Goal: Information Seeking & Learning: Find specific page/section

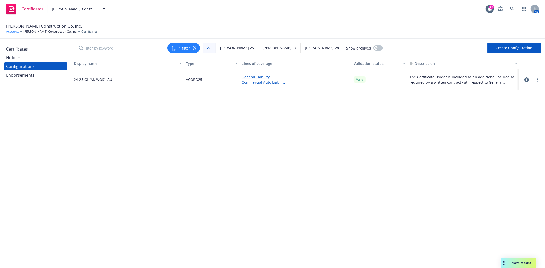
click at [9, 32] on link "Accounts" at bounding box center [12, 31] width 13 height 5
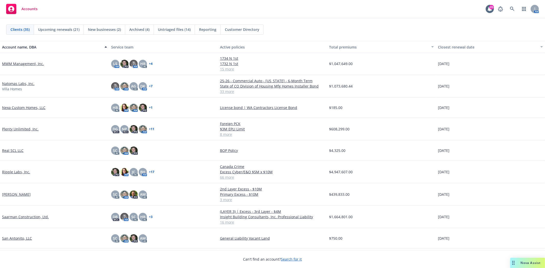
scroll to position [341, 0]
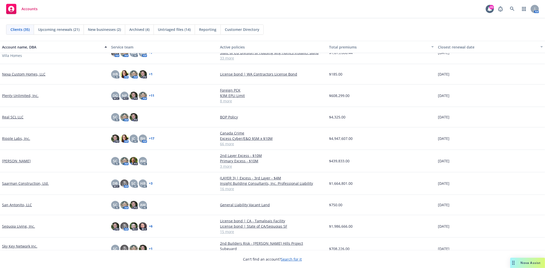
click at [22, 245] on link "Sky Key Network Inc." at bounding box center [19, 246] width 35 height 5
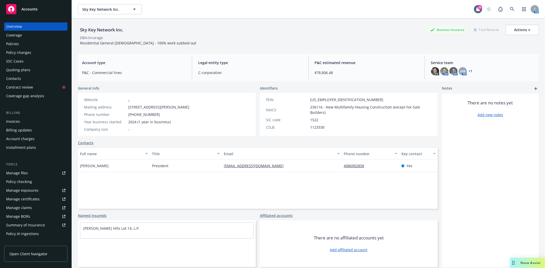
click at [19, 44] on div "Policies" at bounding box center [35, 44] width 59 height 8
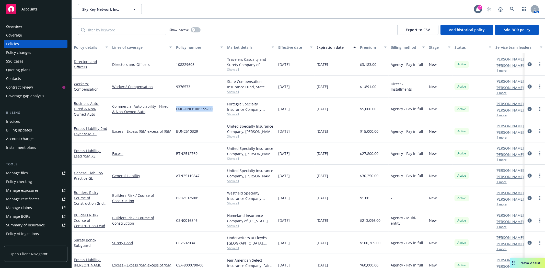
drag, startPoint x: 177, startPoint y: 108, endPoint x: 212, endPoint y: 107, distance: 35.3
click at [212, 107] on span "FMC-HNO1001199-00" at bounding box center [194, 108] width 37 height 5
copy span "FMC-HNO1001199-00"
click at [528, 108] on icon "circleInformation" at bounding box center [530, 109] width 4 height 4
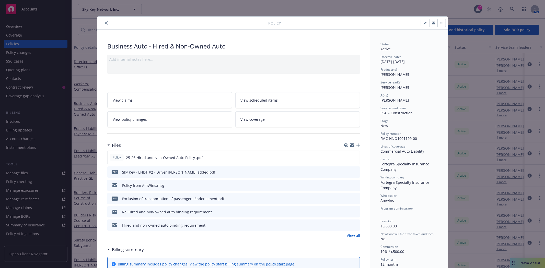
click at [106, 24] on icon "close" at bounding box center [106, 22] width 3 height 3
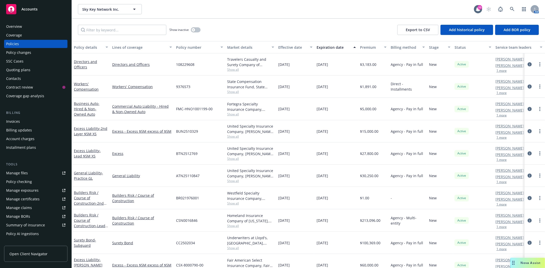
click at [26, 71] on div "Quoting plans" at bounding box center [18, 70] width 24 height 8
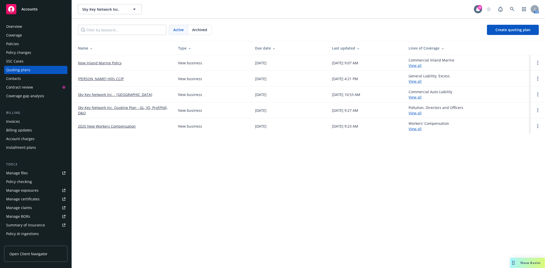
click at [97, 95] on link "Sky Key Network Inc. - [GEOGRAPHIC_DATA]" at bounding box center [115, 94] width 74 height 5
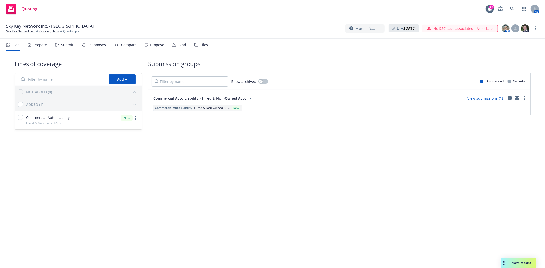
click at [200, 44] on div "Files" at bounding box center [204, 45] width 8 height 4
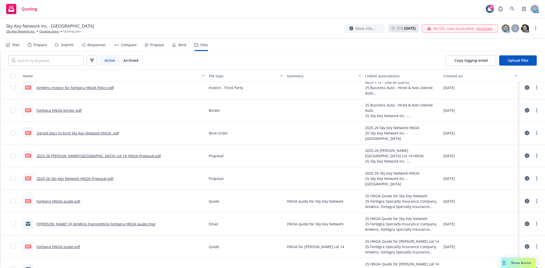
scroll to position [109, 0]
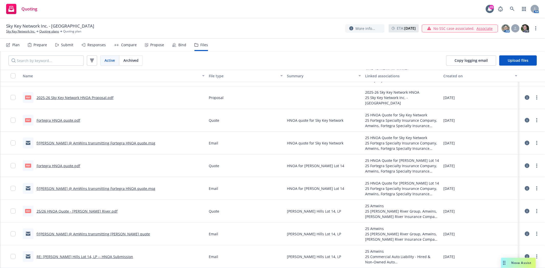
click at [86, 233] on link "f/[PERSON_NAME] @ AmWins transmitting [PERSON_NAME] quote" at bounding box center [93, 234] width 113 height 5
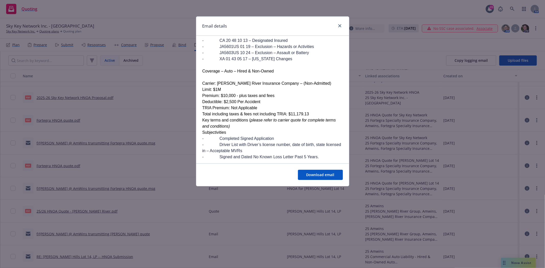
scroll to position [113, 0]
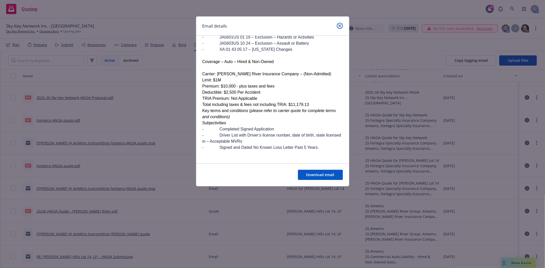
click at [338, 26] on icon "close" at bounding box center [339, 25] width 3 height 3
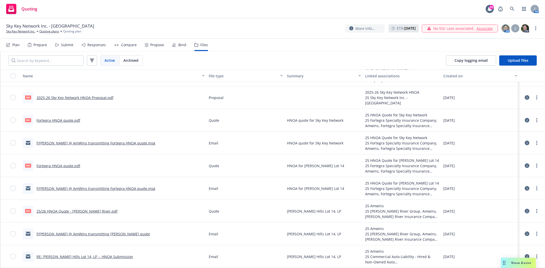
click at [68, 210] on link "25/26 HNOA Quote - [PERSON_NAME] River.pdf" at bounding box center [77, 211] width 81 height 5
click at [72, 190] on link "f/[PERSON_NAME] @ AmWins transmitting Fortegra HNOA quote.msg" at bounding box center [96, 188] width 119 height 5
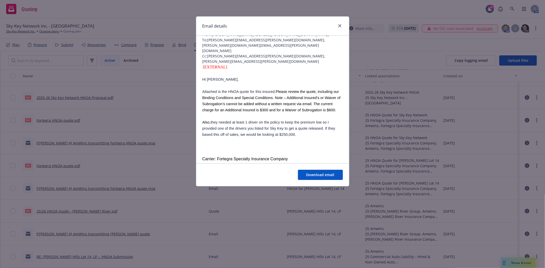
scroll to position [0, 0]
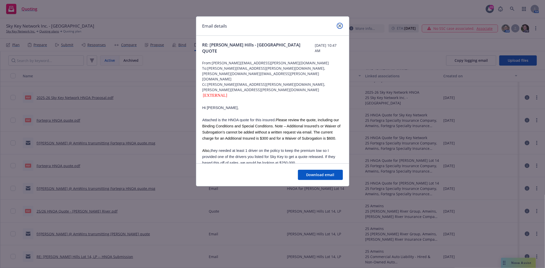
click at [338, 25] on icon "close" at bounding box center [339, 25] width 3 height 3
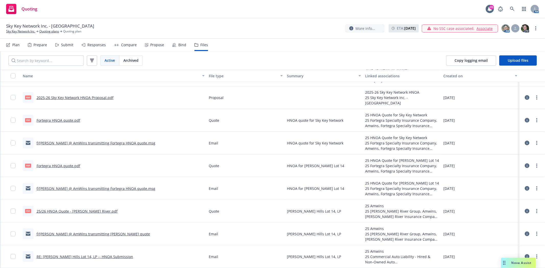
click at [79, 141] on link "f/[PERSON_NAME] @ AmWins transmitting Fortegra HNOA quote.msg" at bounding box center [96, 143] width 119 height 5
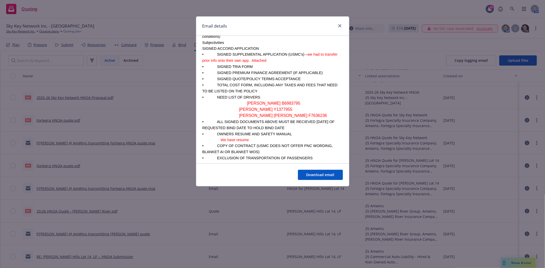
scroll to position [227, 0]
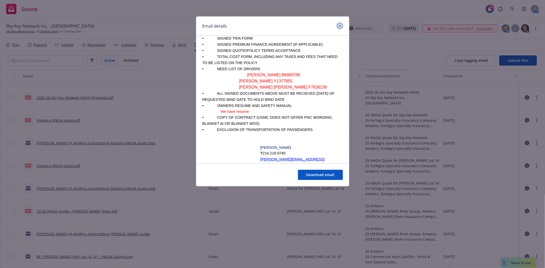
click at [338, 26] on icon "close" at bounding box center [339, 25] width 3 height 3
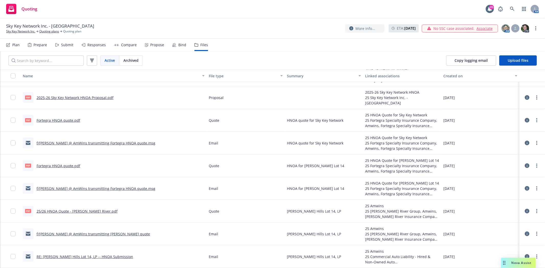
click at [63, 118] on link "Fortegra HNOA quote.pdf" at bounding box center [59, 120] width 44 height 5
